Goal: Information Seeking & Learning: Compare options

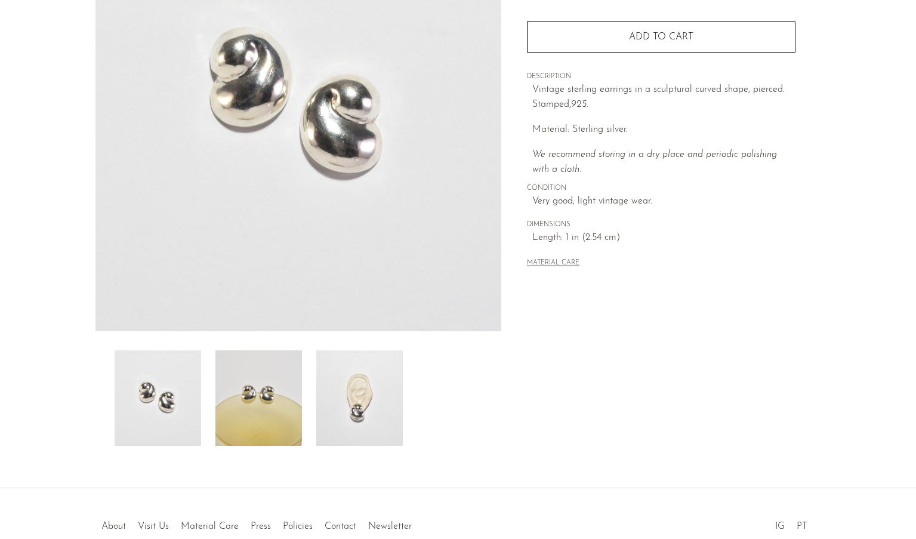
scroll to position [174, 0]
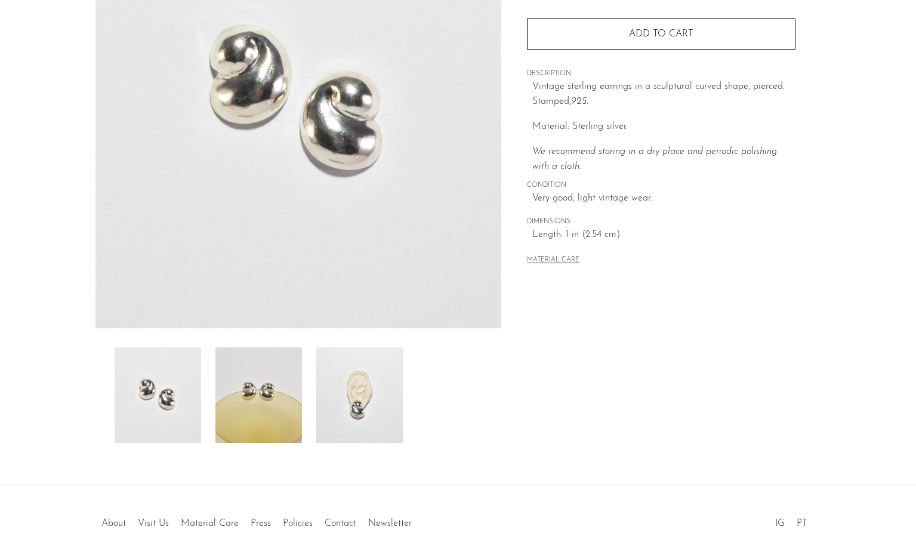
click at [263, 394] on img at bounding box center [258, 394] width 87 height 95
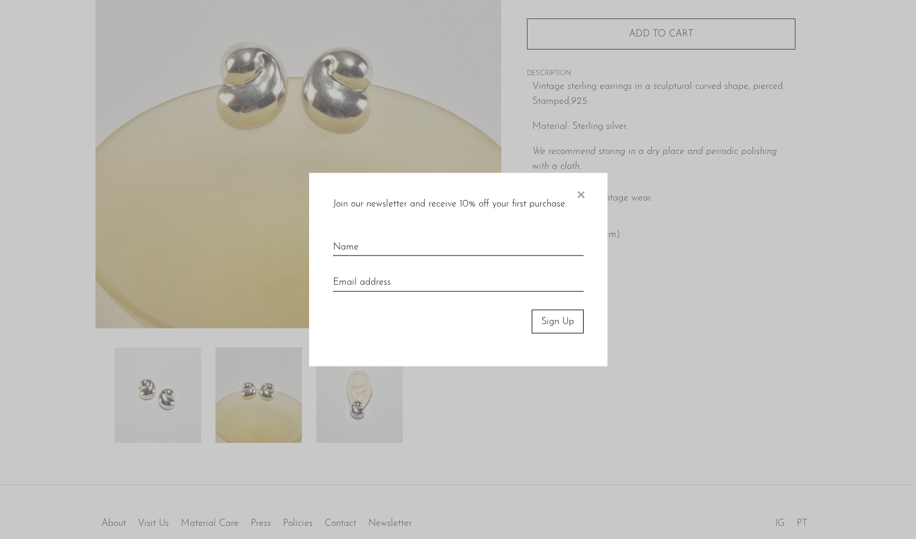
click at [581, 205] on span "×" at bounding box center [581, 191] width 12 height 38
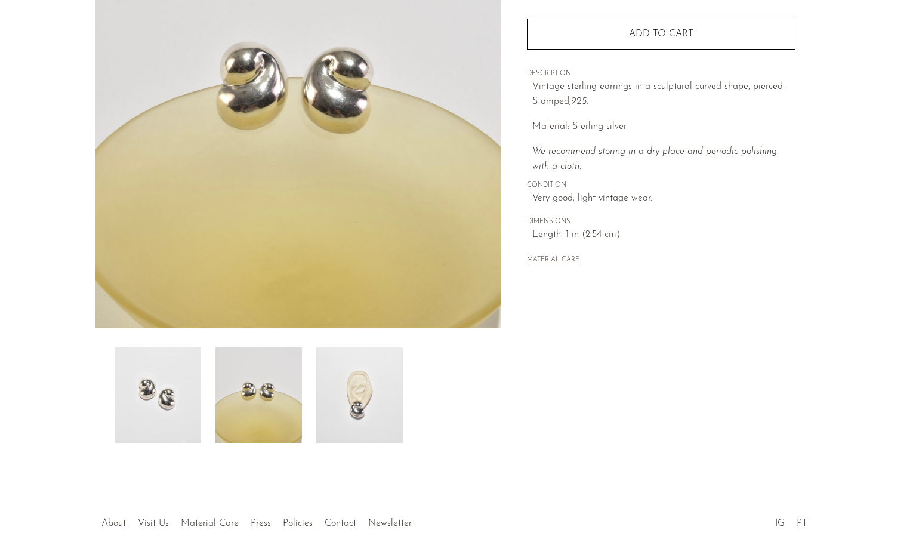
click at [361, 408] on img at bounding box center [359, 394] width 87 height 95
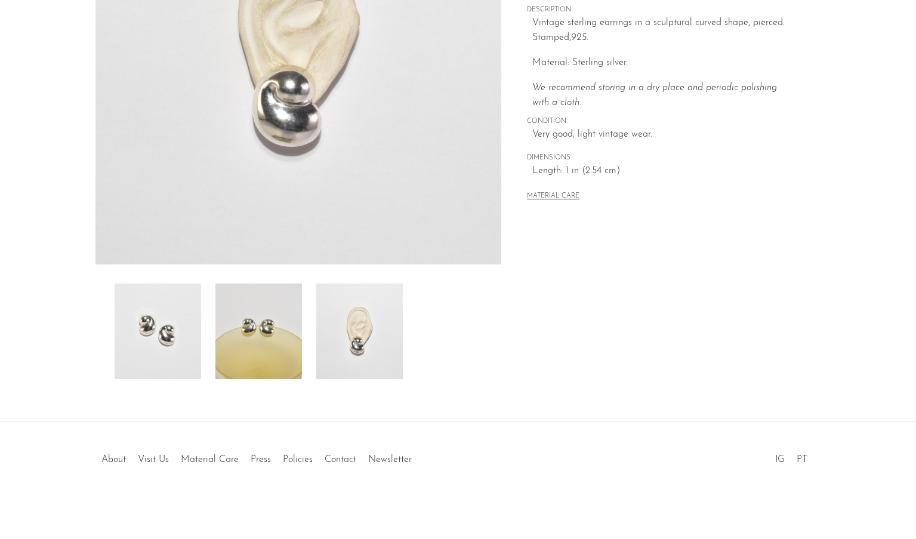
scroll to position [0, 0]
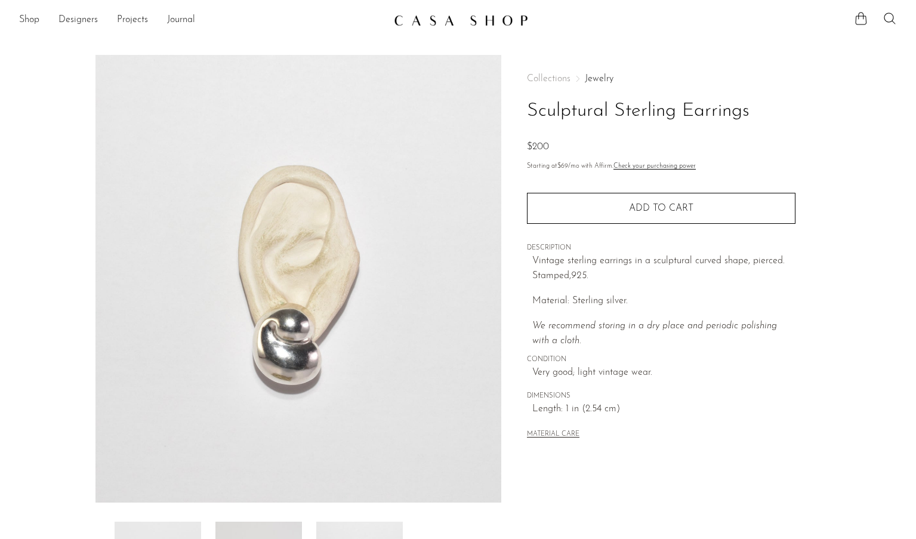
click at [593, 79] on link "Jewelry" at bounding box center [599, 79] width 29 height 10
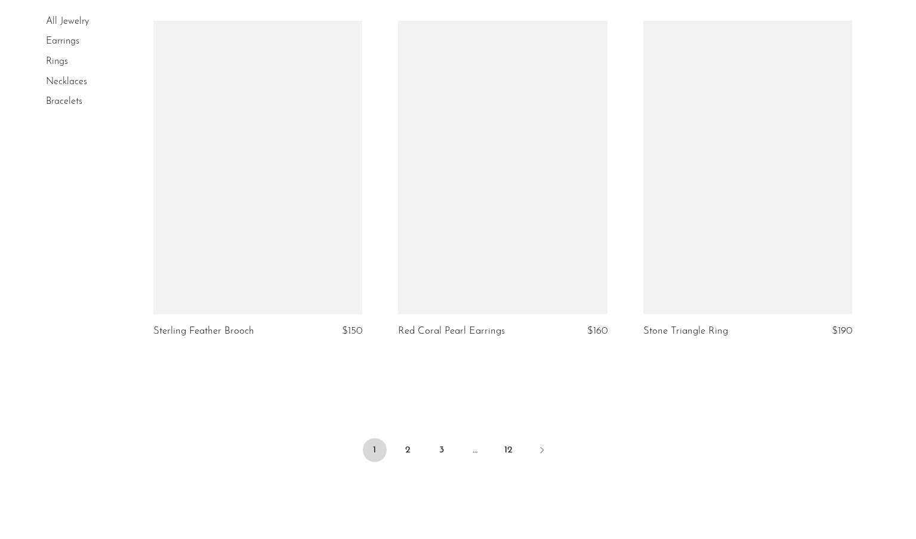
scroll to position [4016, 0]
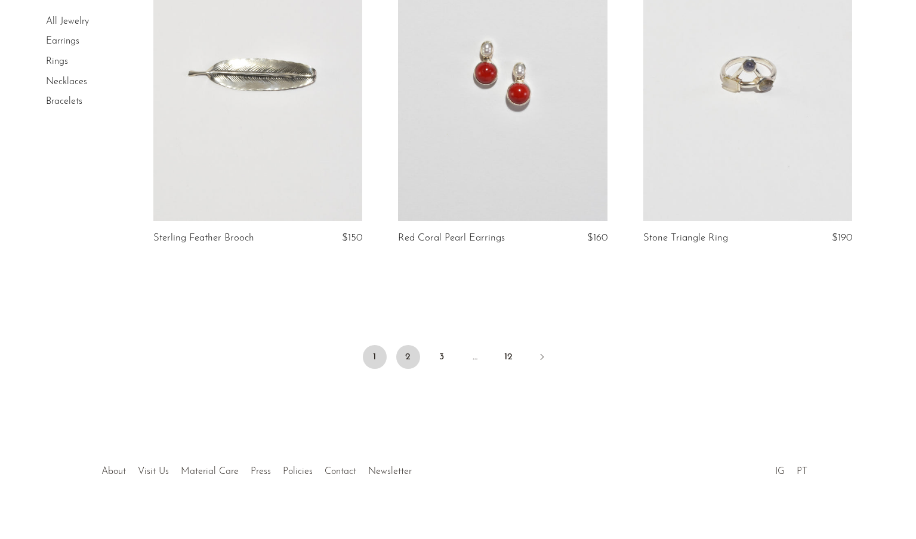
click at [410, 355] on link "2" at bounding box center [408, 357] width 24 height 24
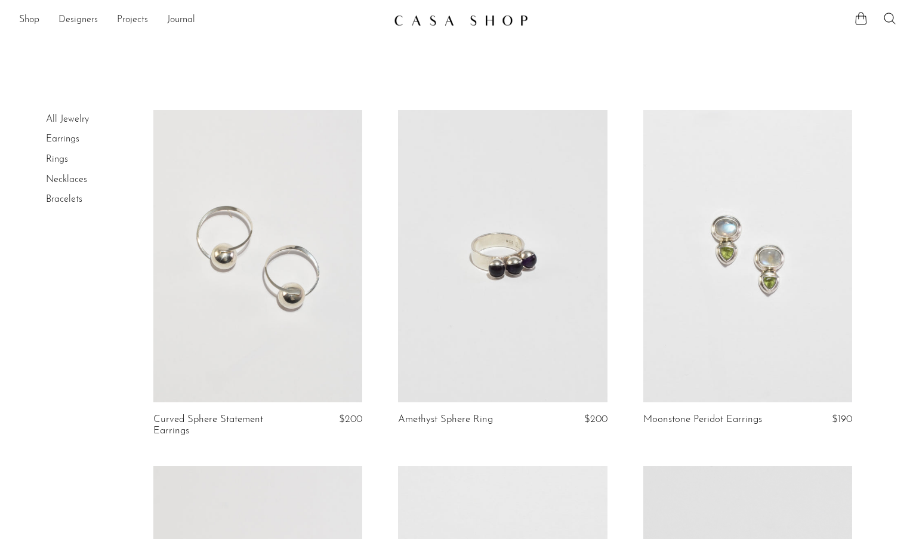
click at [410, 355] on link at bounding box center [502, 256] width 209 height 293
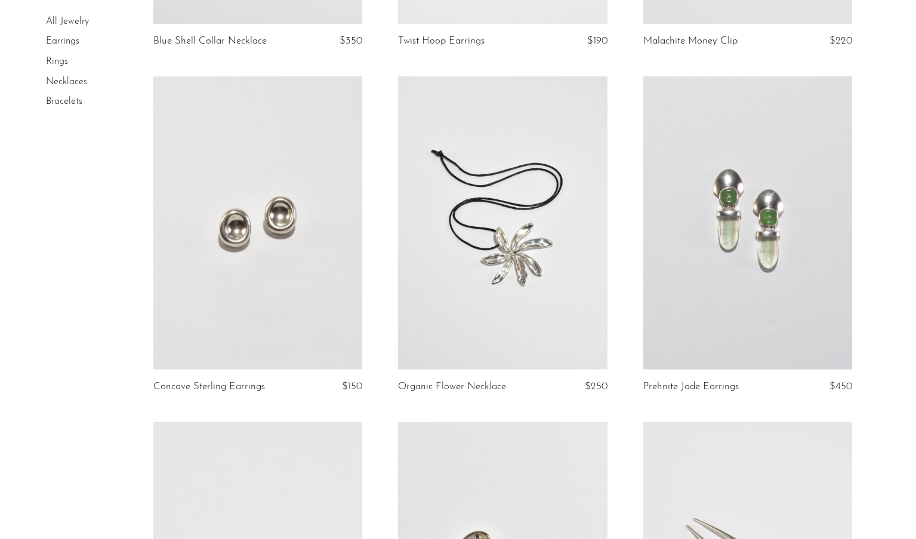
scroll to position [1439, 0]
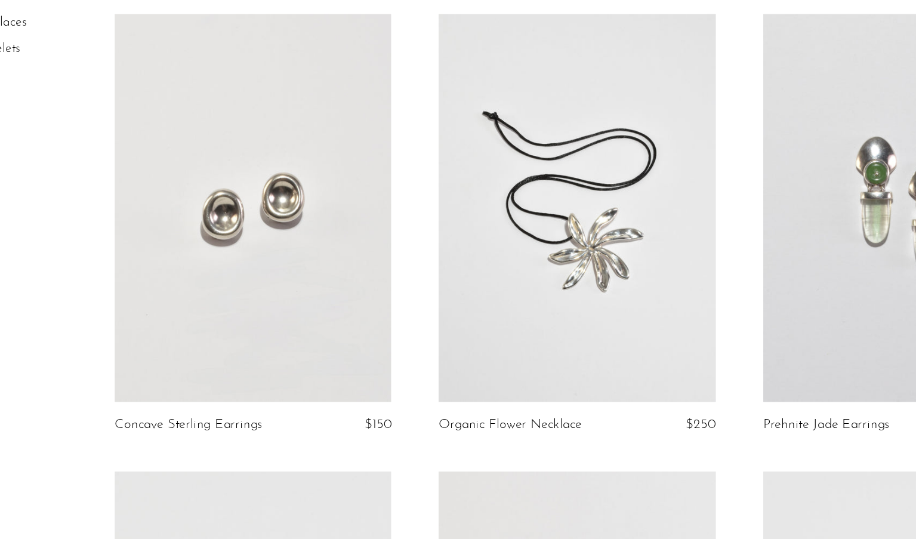
click at [273, 265] on link at bounding box center [257, 221] width 209 height 293
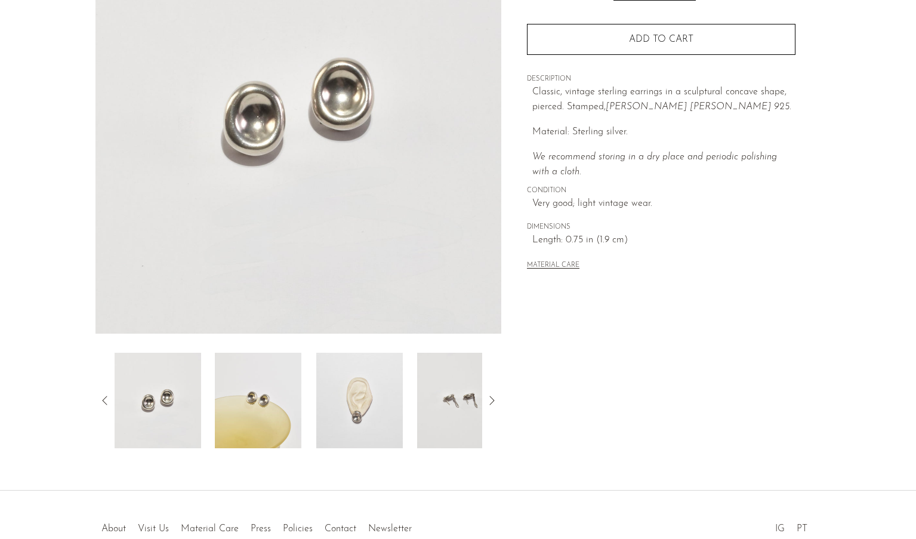
scroll to position [171, 0]
click at [363, 367] on img at bounding box center [359, 398] width 87 height 95
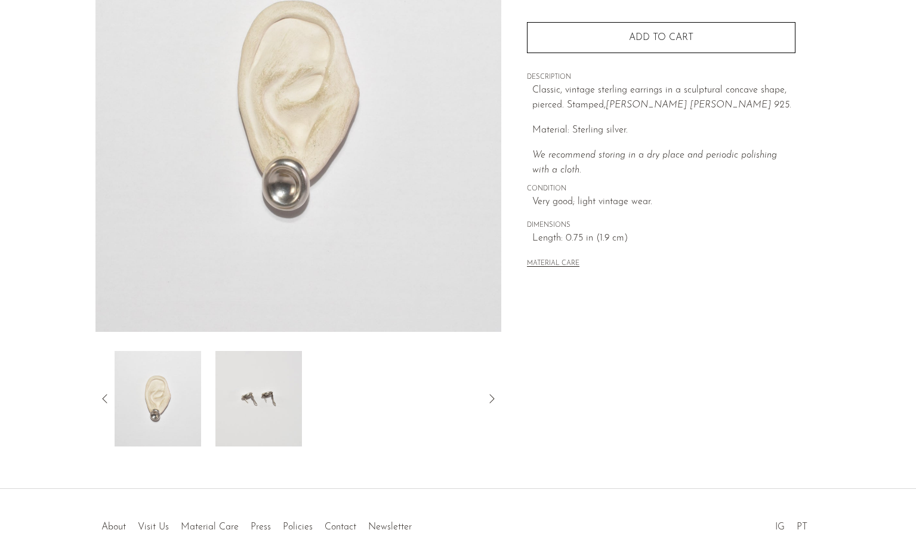
click at [270, 386] on img at bounding box center [258, 398] width 87 height 95
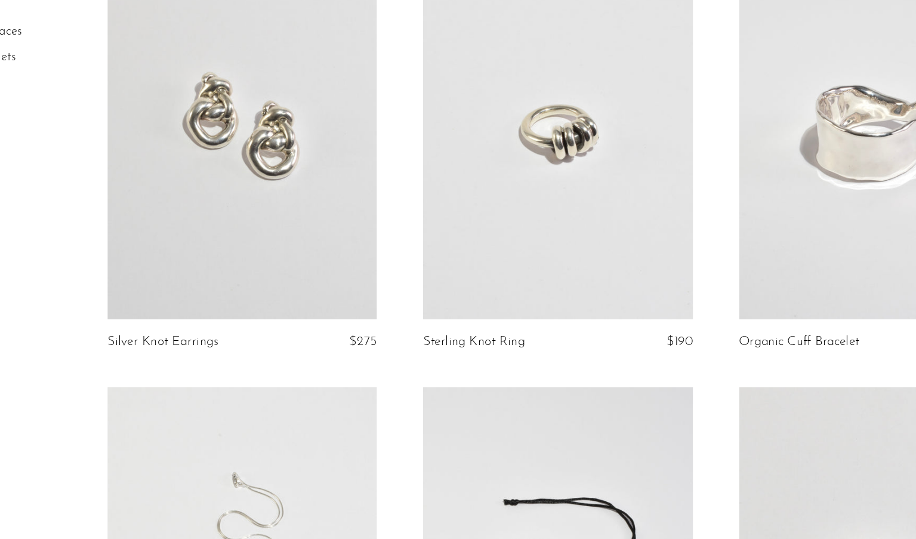
scroll to position [2211, 0]
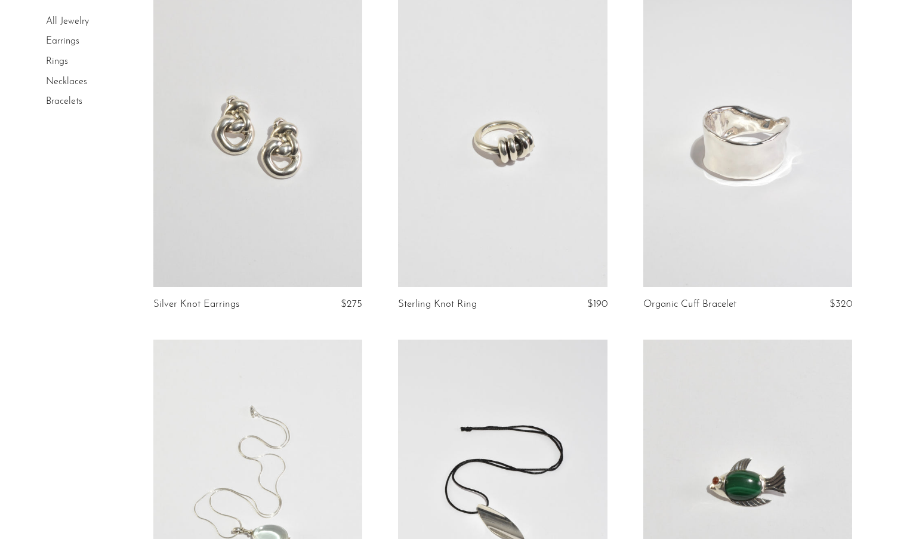
click at [559, 175] on link at bounding box center [502, 140] width 209 height 293
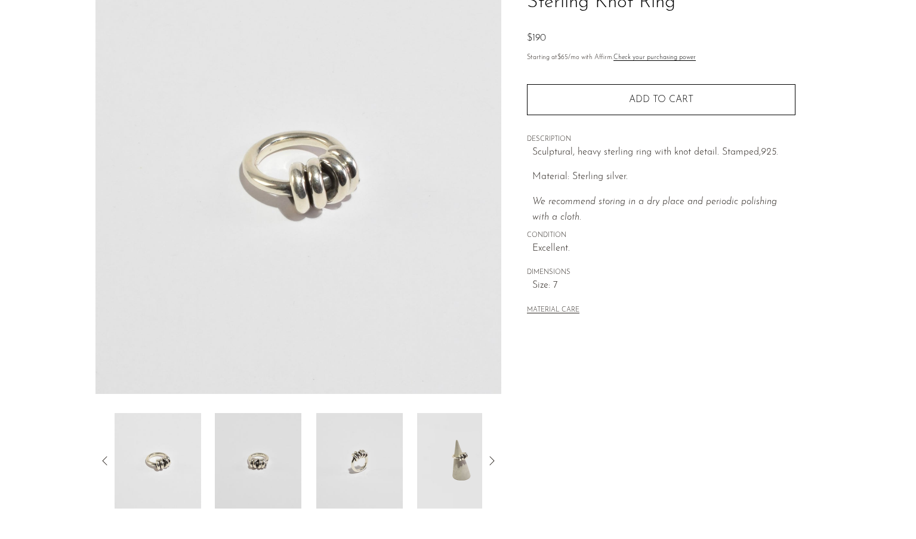
scroll to position [111, 0]
click at [245, 454] on img at bounding box center [258, 458] width 87 height 95
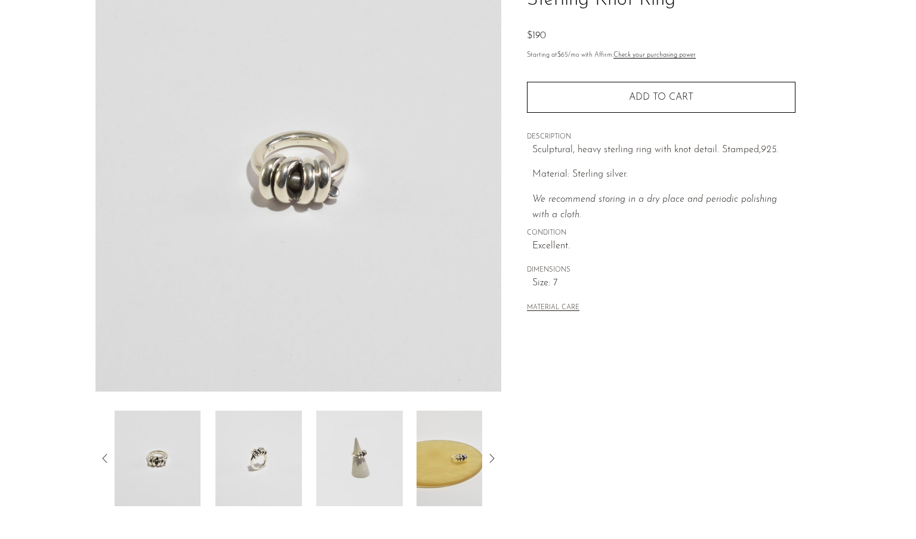
click at [270, 463] on img at bounding box center [258, 458] width 87 height 95
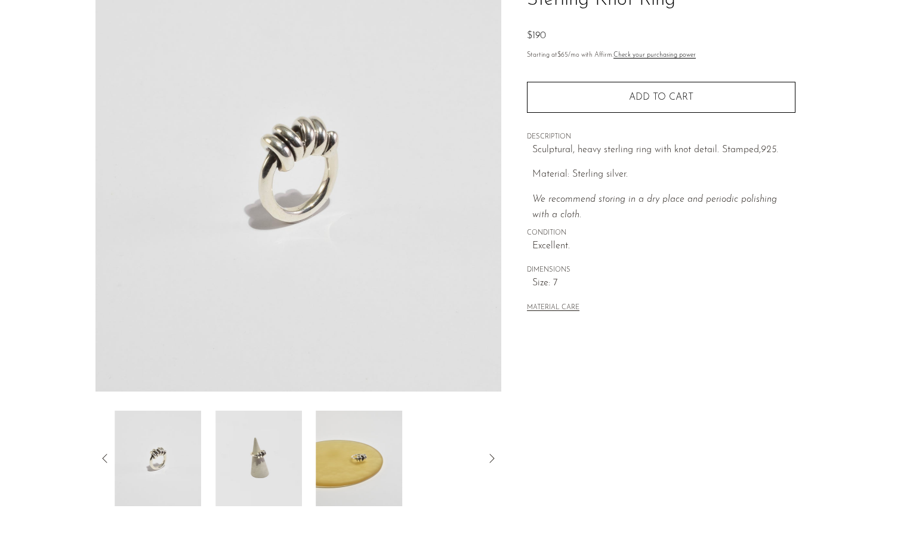
click at [286, 464] on img at bounding box center [258, 458] width 87 height 95
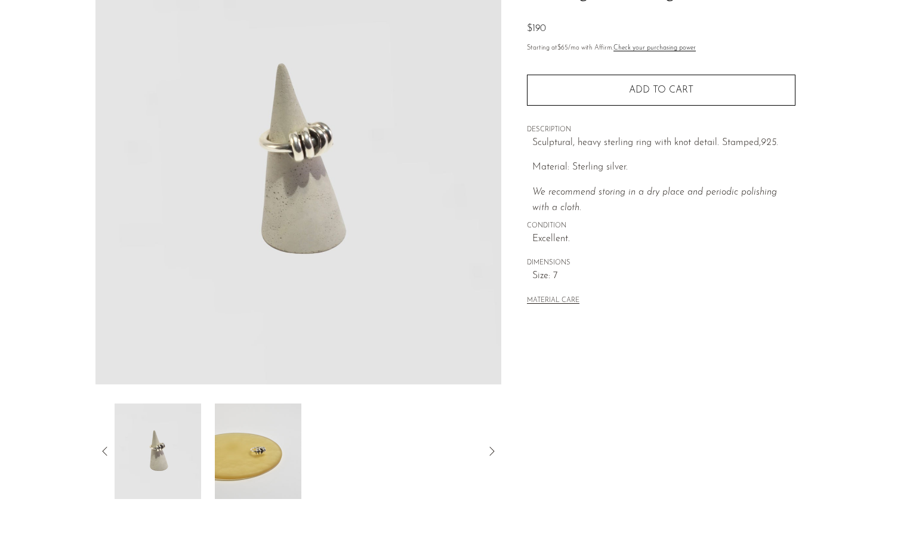
scroll to position [120, 0]
click at [269, 462] on img at bounding box center [258, 449] width 87 height 95
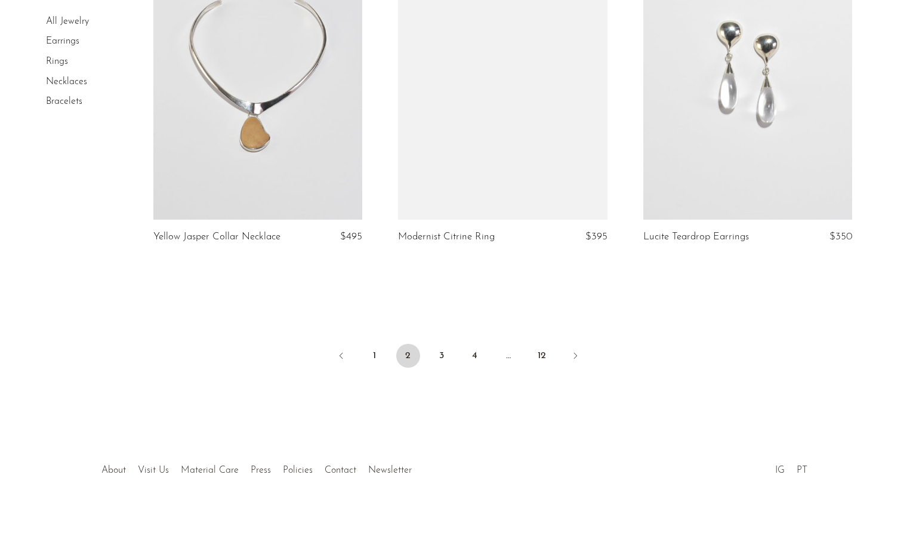
scroll to position [4040, 0]
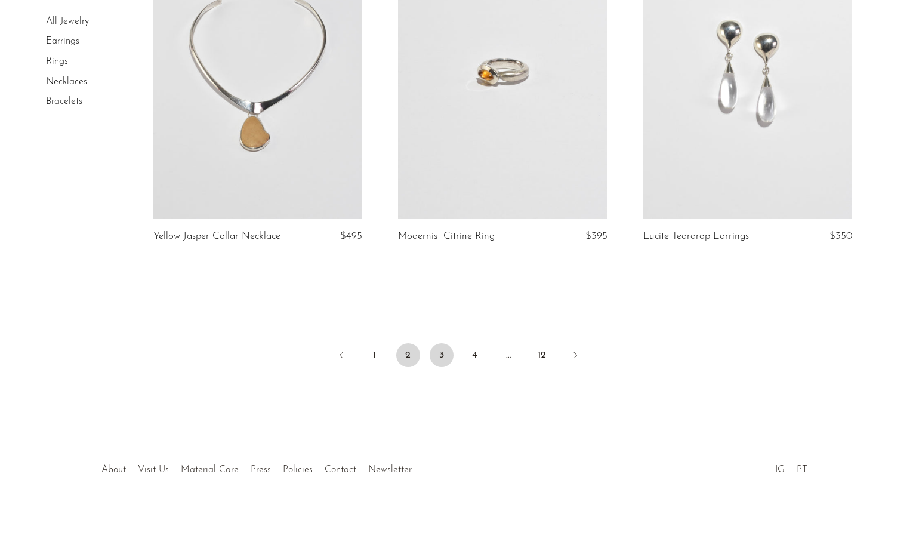
click at [434, 357] on link "3" at bounding box center [442, 355] width 24 height 24
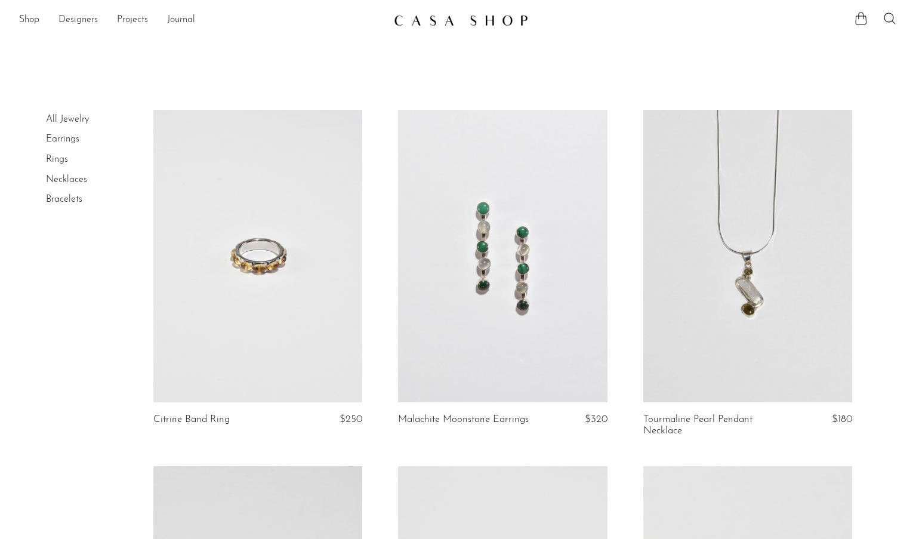
click at [88, 119] on link "All Jewelry" at bounding box center [67, 120] width 43 height 10
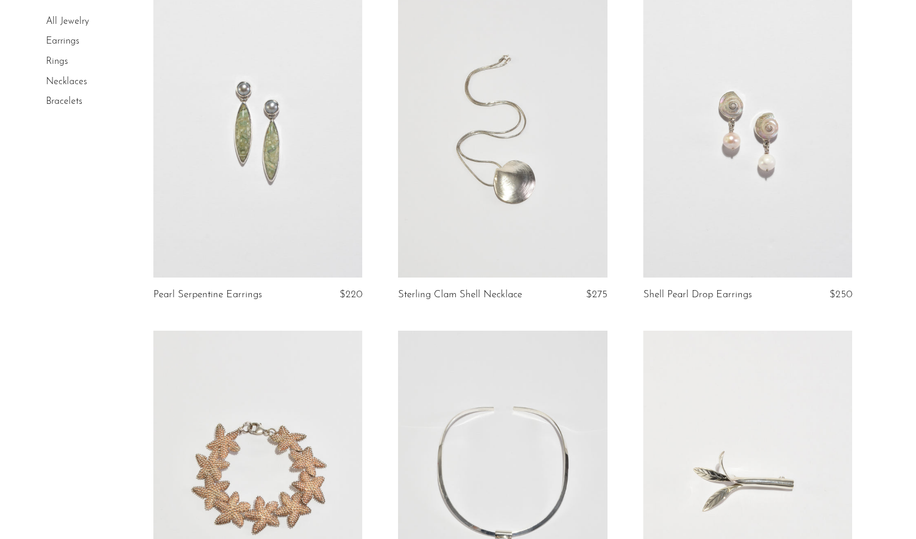
scroll to position [1516, 0]
click at [508, 156] on link at bounding box center [502, 133] width 209 height 293
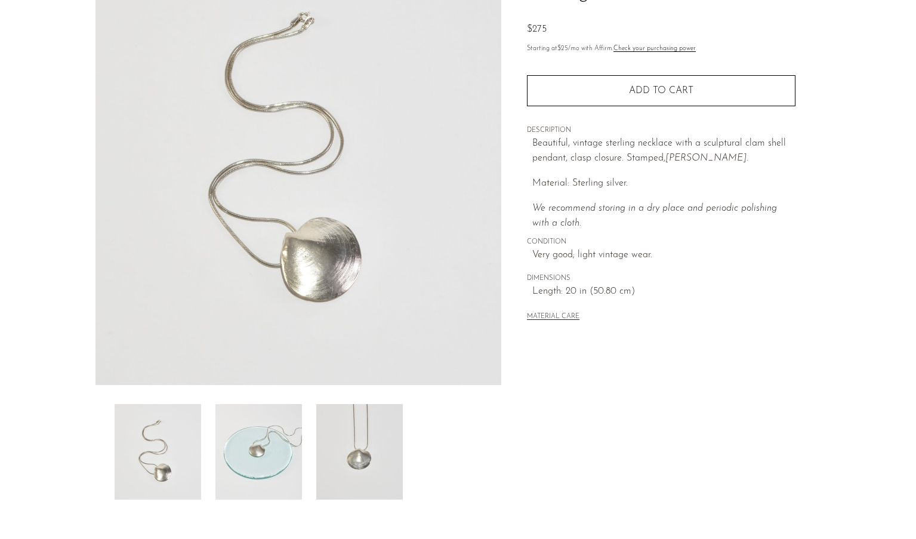
scroll to position [115, 0]
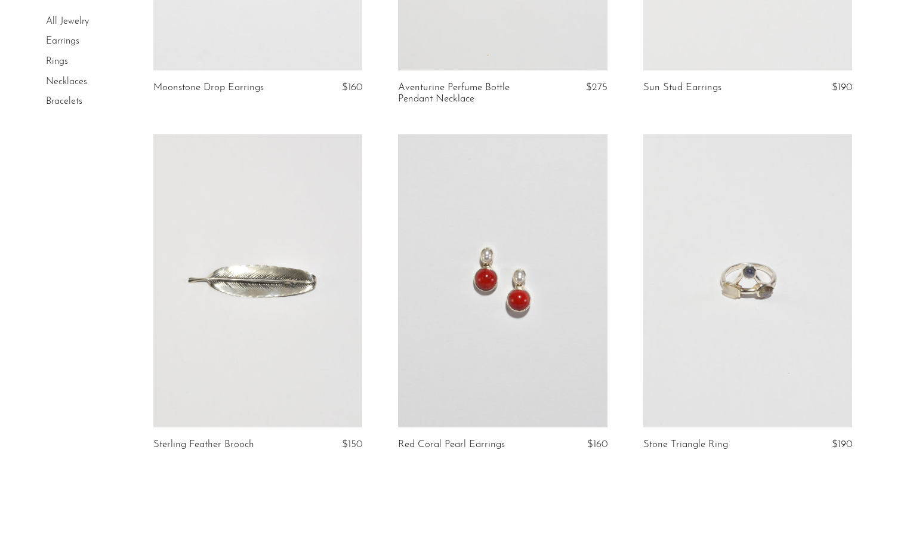
scroll to position [4017, 0]
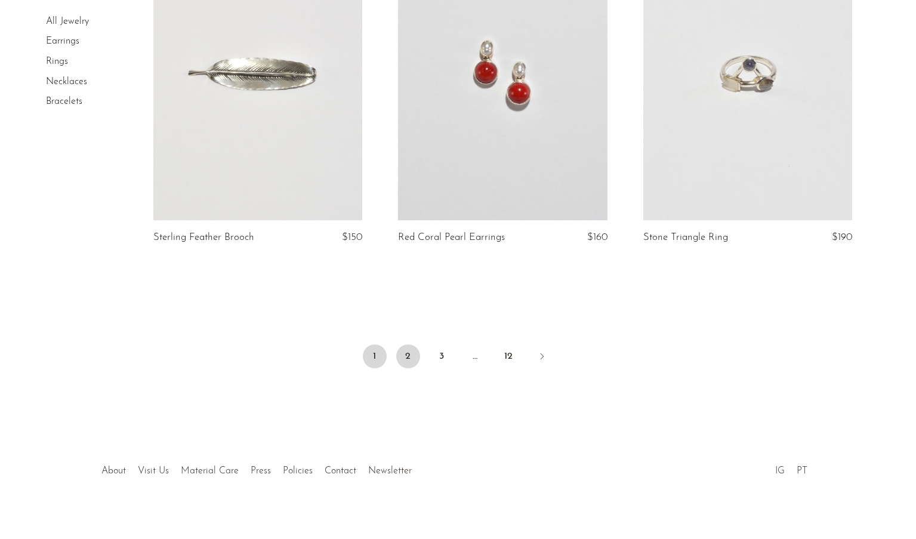
click at [407, 357] on link "2" at bounding box center [408, 356] width 24 height 24
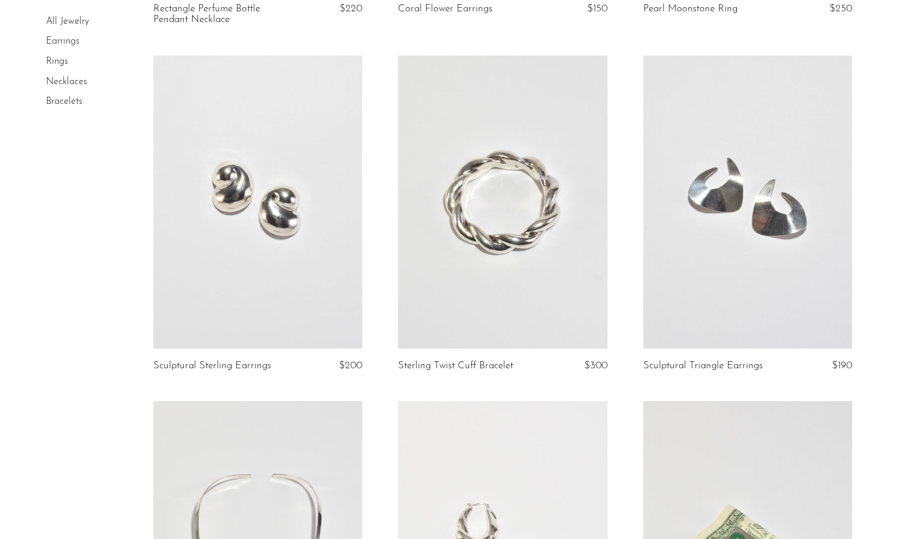
scroll to position [768, 0]
click at [273, 230] on link at bounding box center [257, 201] width 209 height 293
